Goal: Information Seeking & Learning: Learn about a topic

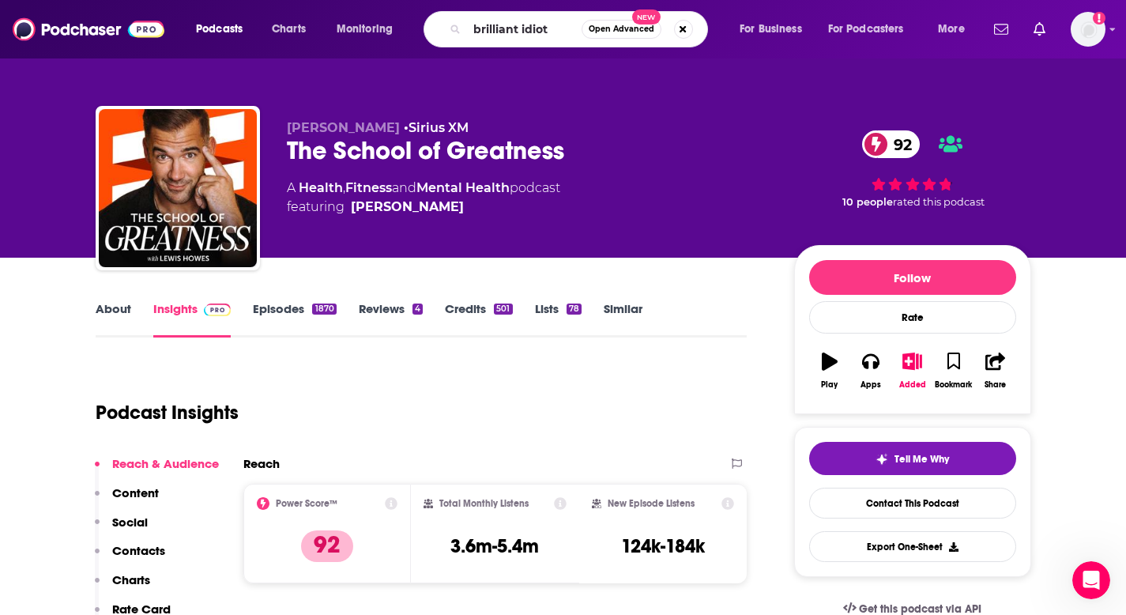
type input "brilliant idiots"
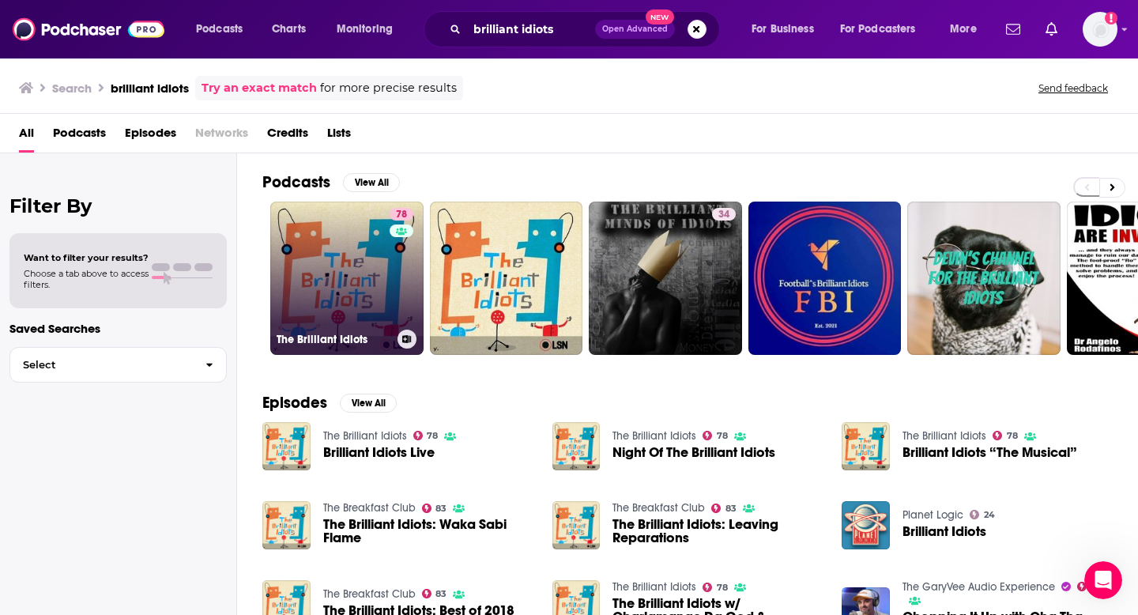
click at [316, 290] on link "78 The Brilliant Idiots" at bounding box center [346, 277] width 153 height 153
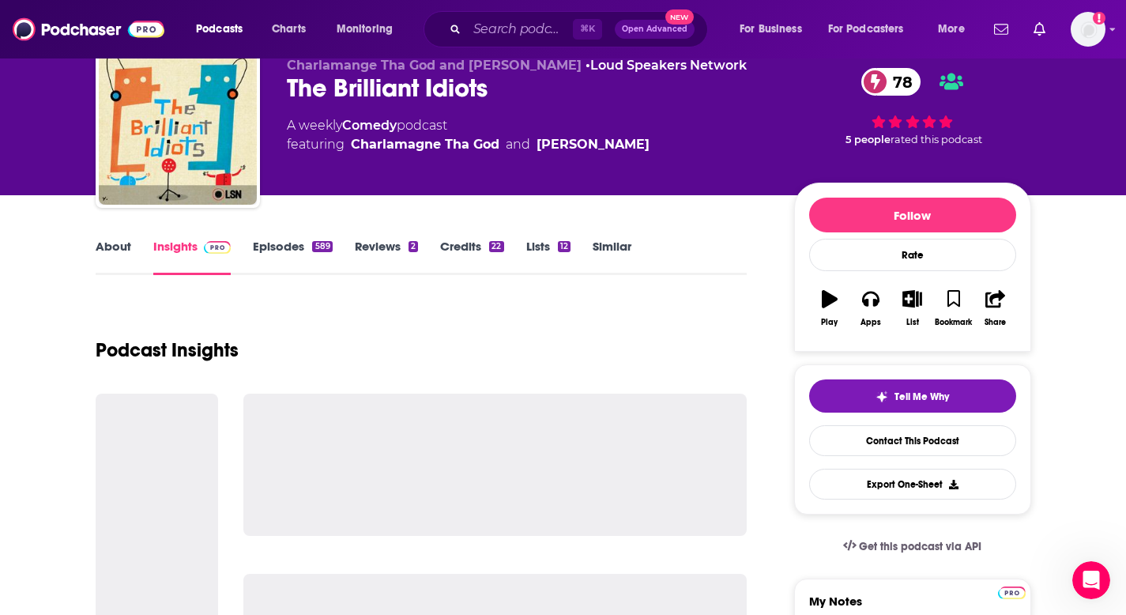
scroll to position [75, 0]
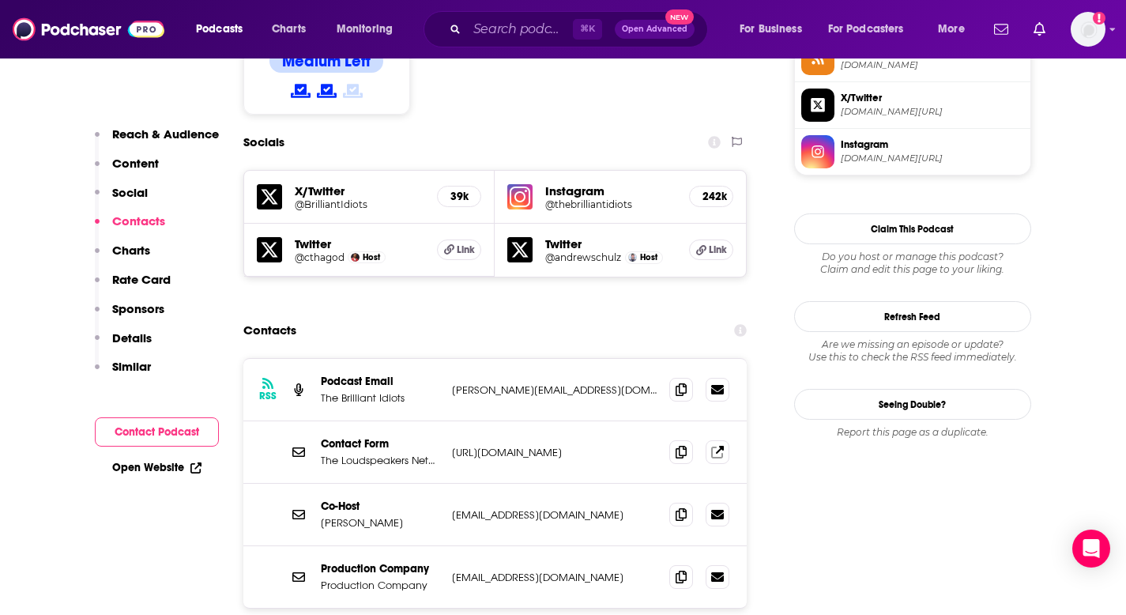
scroll to position [1353, 0]
